Goal: Information Seeking & Learning: Learn about a topic

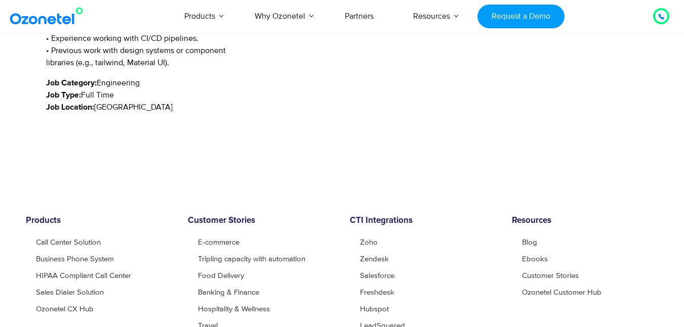
scroll to position [772, 0]
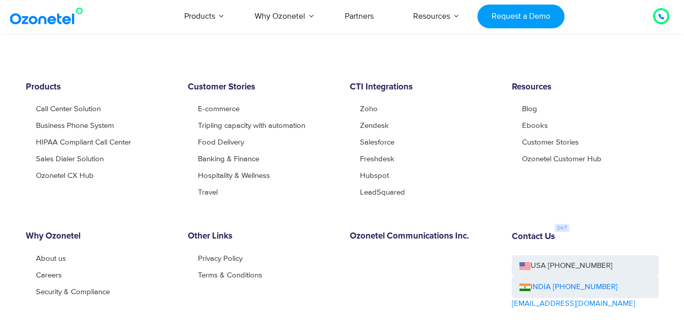
click at [34, 19] on img at bounding box center [49, 16] width 82 height 18
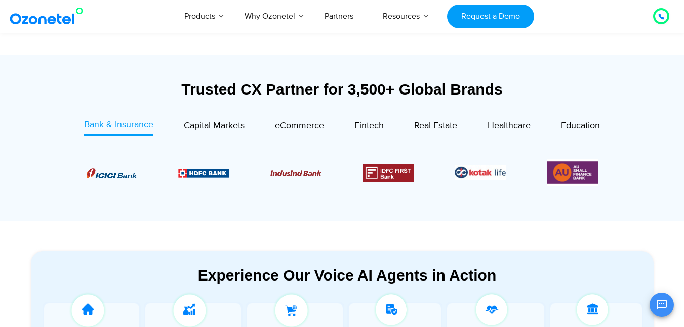
scroll to position [364, 0]
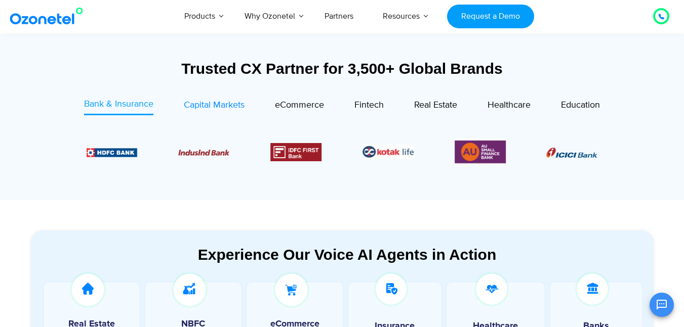
click at [224, 107] on span "Capital Markets" at bounding box center [214, 105] width 61 height 11
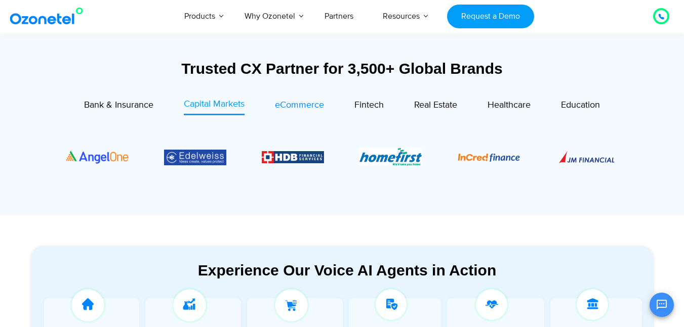
click at [308, 102] on span "eCommerce" at bounding box center [299, 105] width 49 height 11
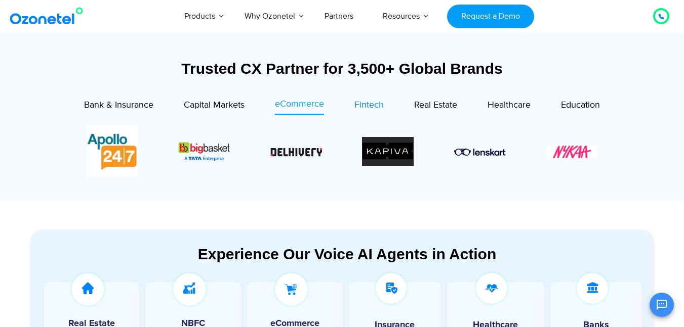
click at [378, 102] on span "Fintech" at bounding box center [368, 105] width 29 height 11
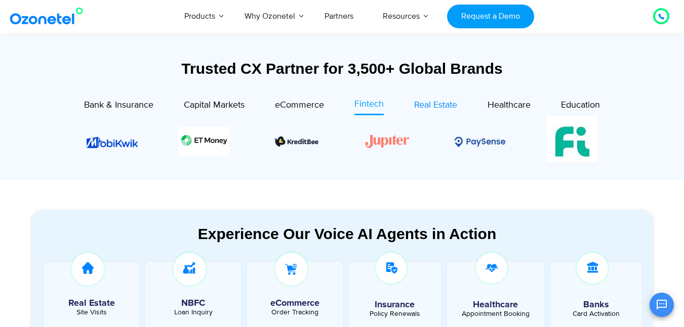
click at [437, 107] on span "Real Estate" at bounding box center [435, 105] width 43 height 11
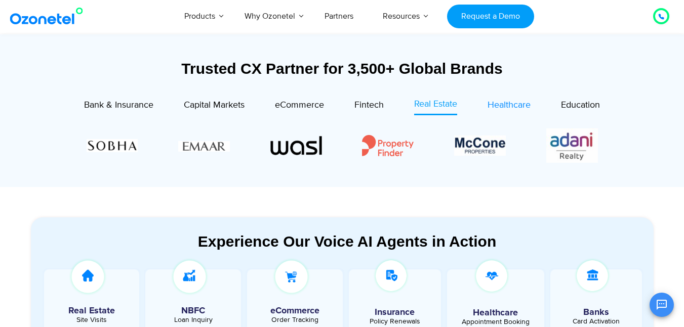
click at [501, 108] on span "Healthcare" at bounding box center [508, 105] width 43 height 11
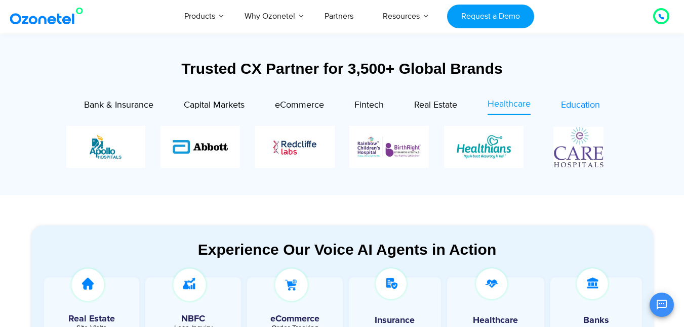
click at [575, 105] on span "Education" at bounding box center [580, 105] width 39 height 11
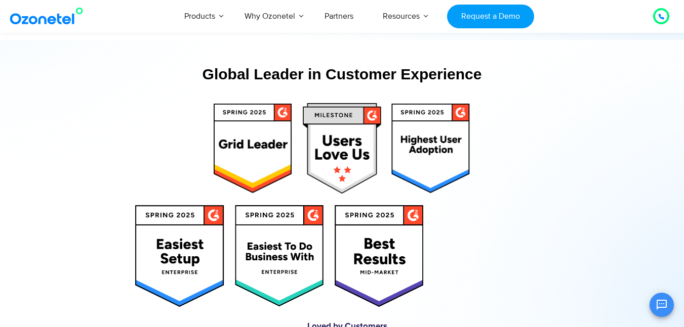
scroll to position [4980, 0]
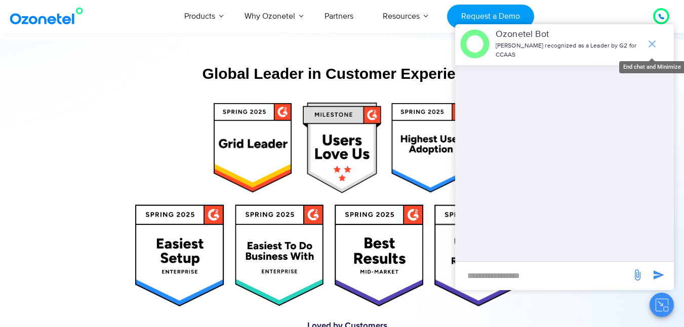
click at [653, 46] on icon "end chat or minimize" at bounding box center [651, 43] width 7 height 7
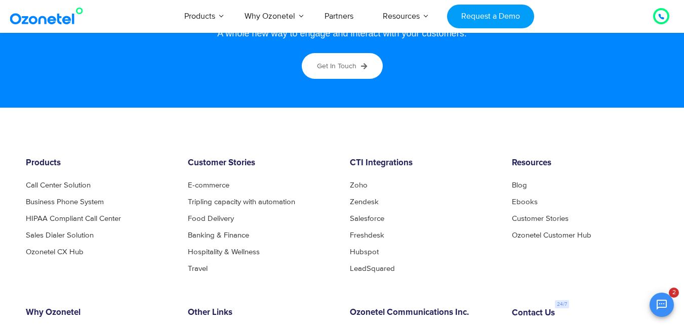
scroll to position [5466, 0]
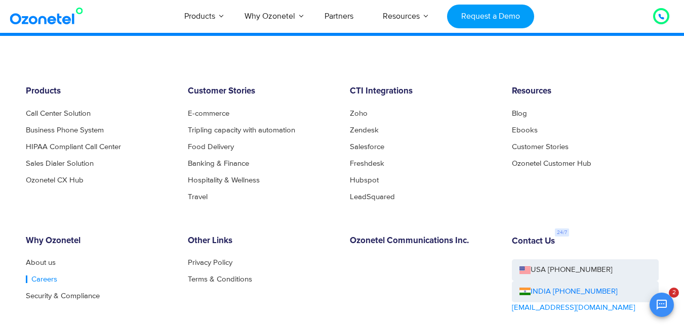
click at [31, 278] on link "Careers" at bounding box center [41, 280] width 31 height 8
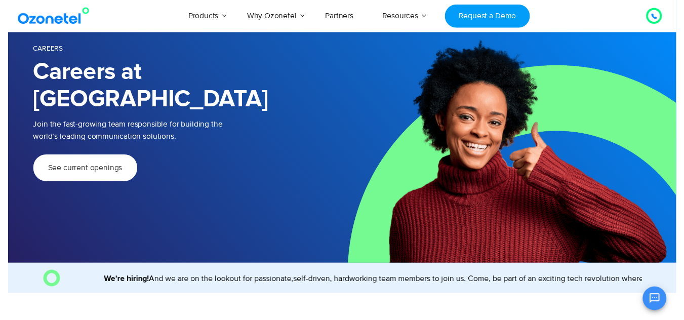
scroll to position [95, 0]
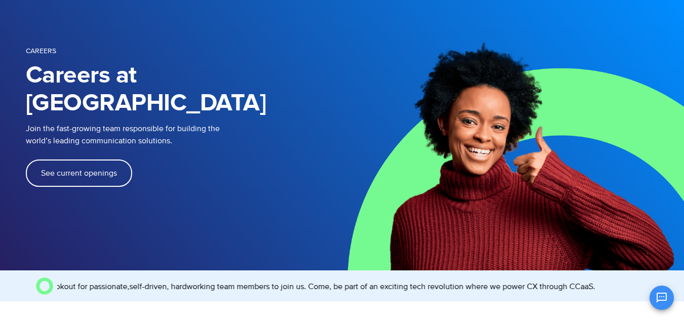
click at [103, 169] on span "See current openings" at bounding box center [79, 173] width 76 height 8
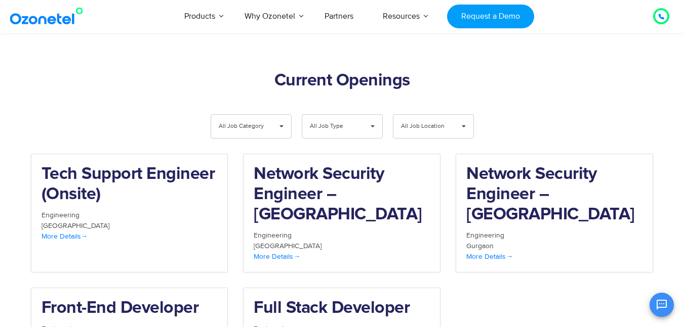
scroll to position [1049, 0]
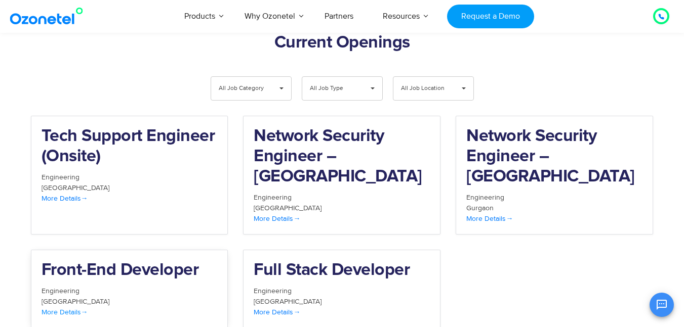
click at [50, 307] on div "More Details" at bounding box center [130, 312] width 176 height 11
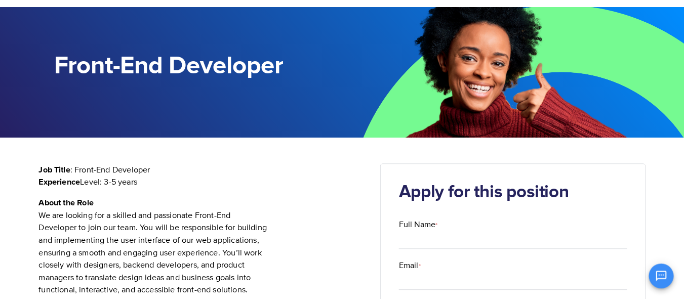
scroll to position [119, 0]
